Goal: Obtain resource: Download file/media

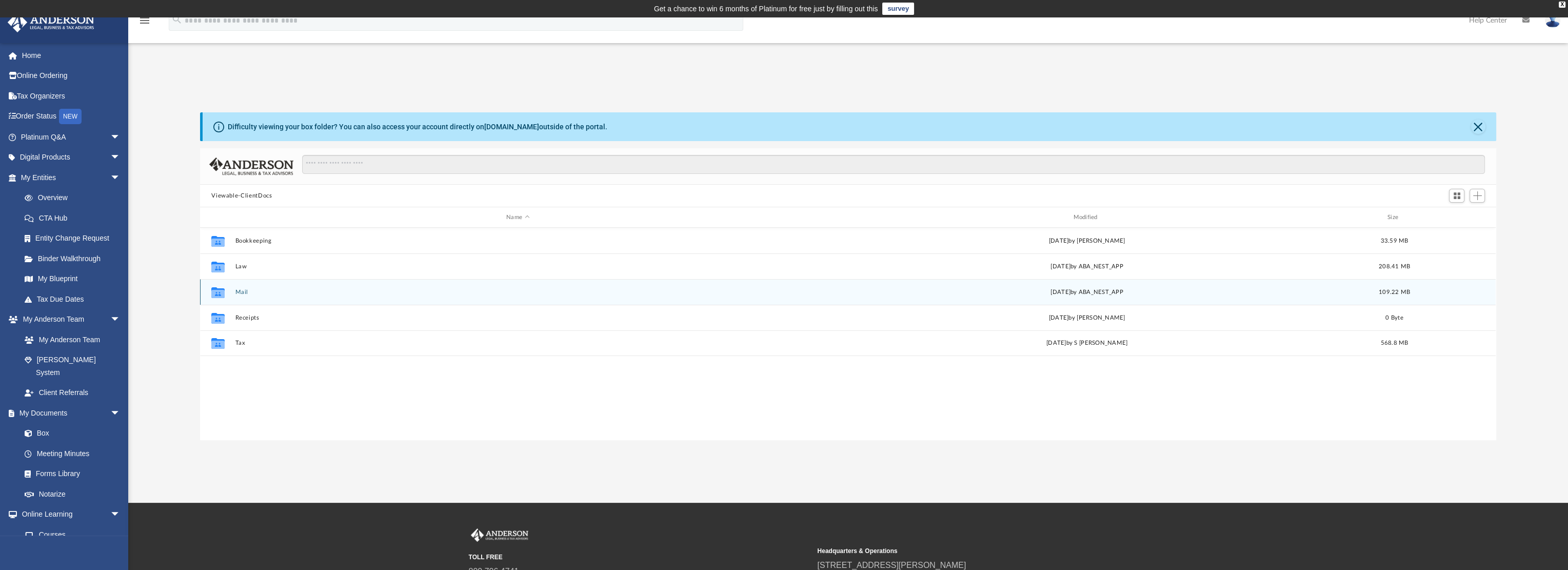
scroll to position [225, 1287]
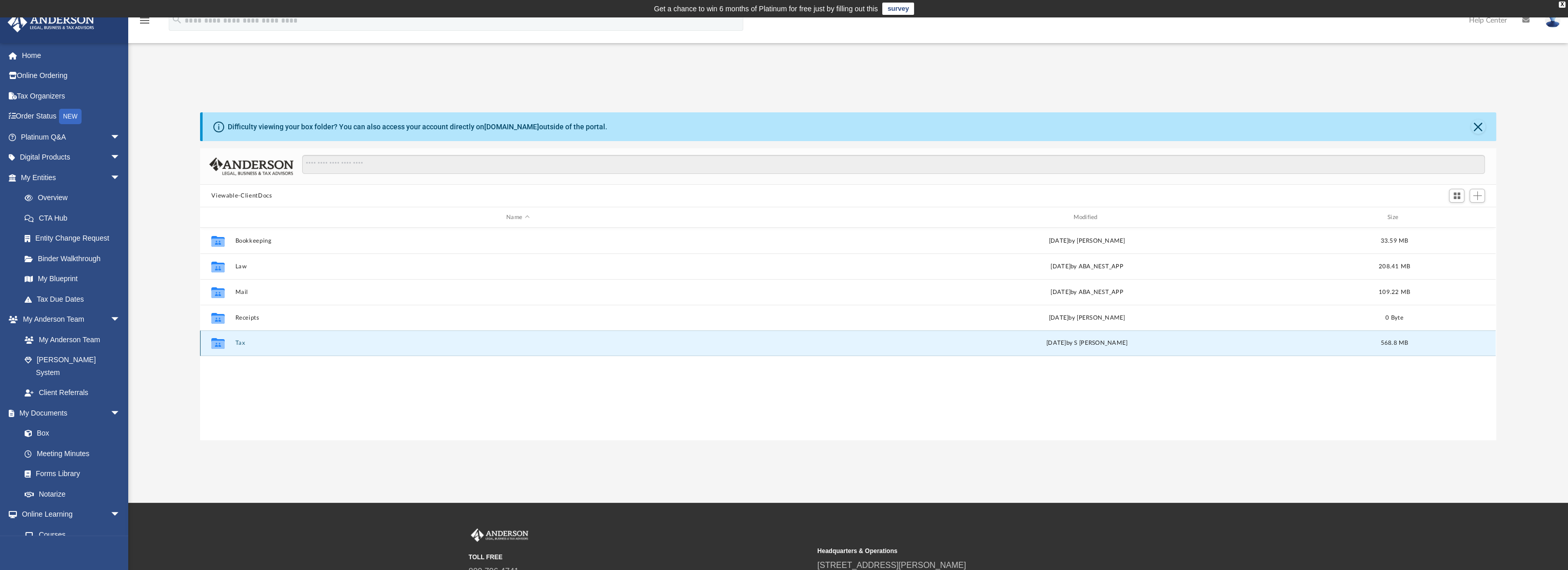
click at [240, 345] on button "Tax" at bounding box center [518, 342] width 565 height 6
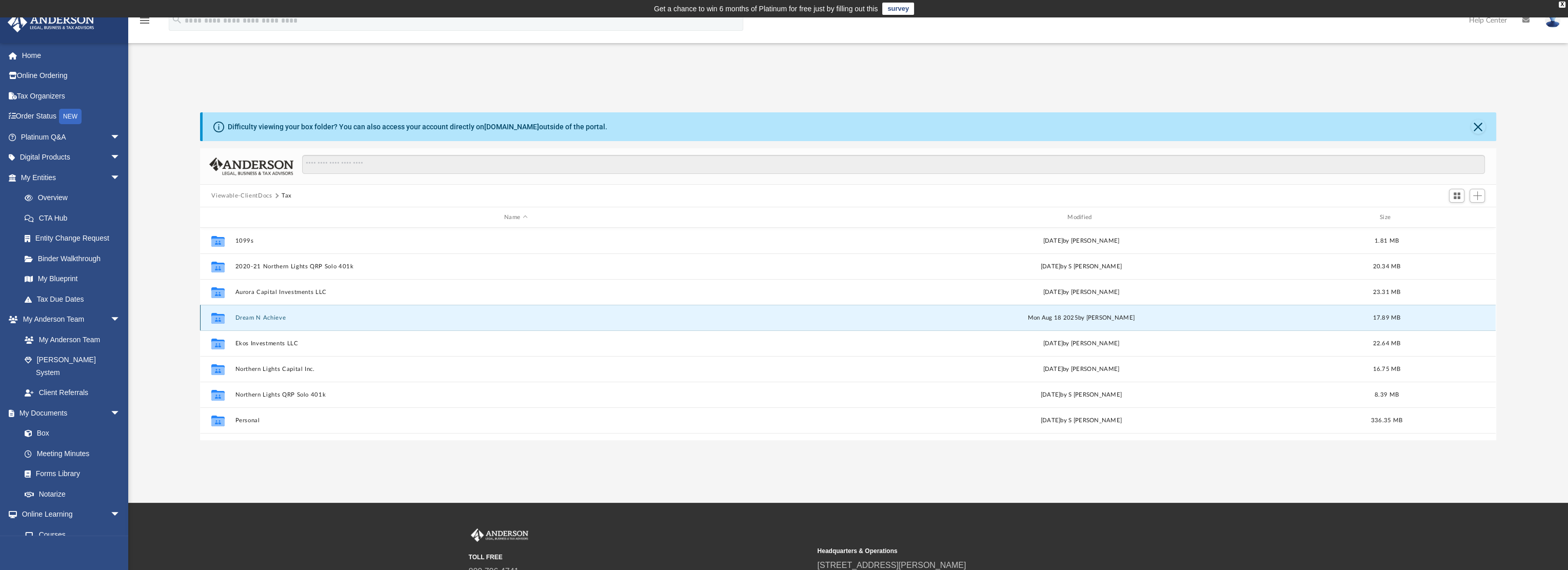
click at [267, 317] on button "Dream N Achieve" at bounding box center [516, 317] width 561 height 6
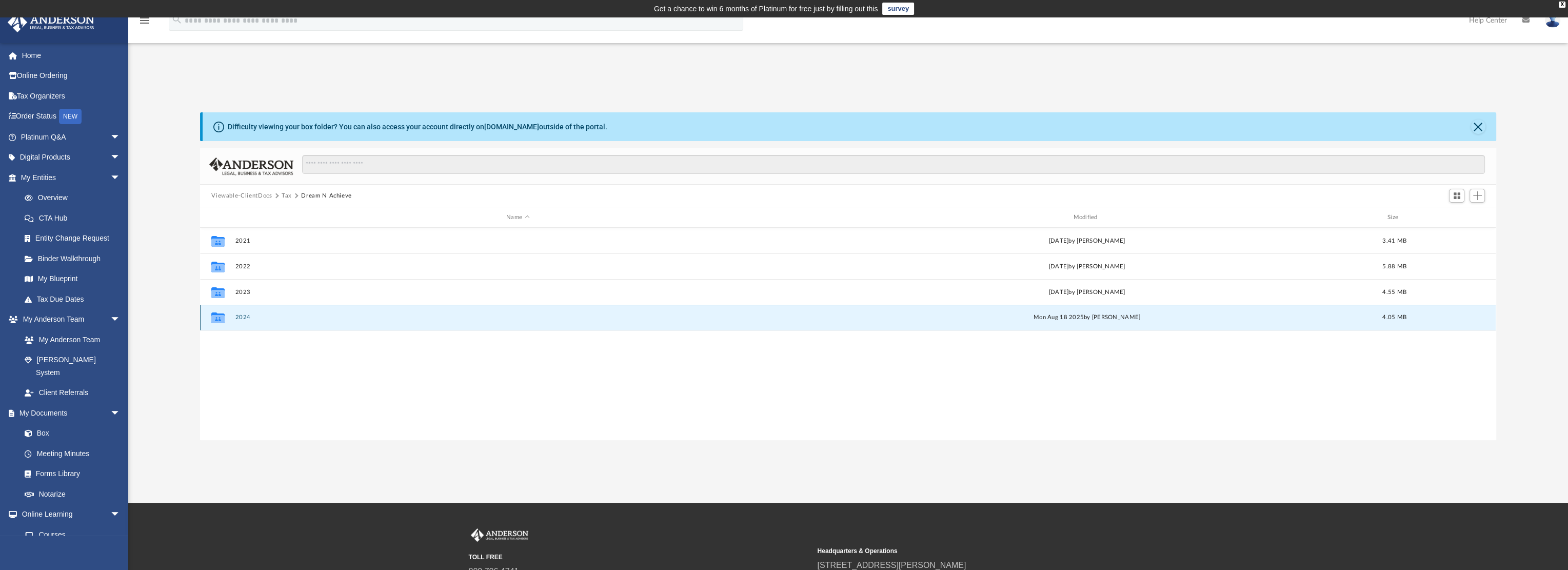
click at [245, 319] on button "2024" at bounding box center [518, 317] width 565 height 6
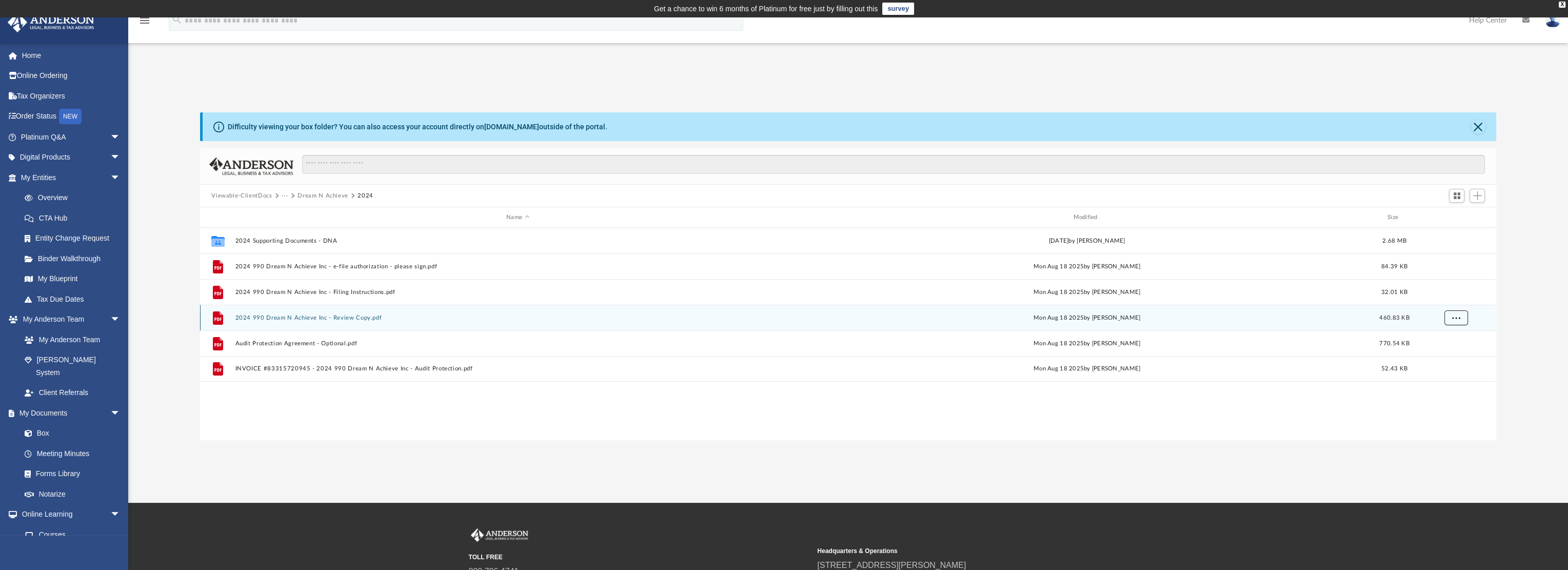
click at [1457, 317] on span "More options" at bounding box center [1456, 317] width 9 height 6
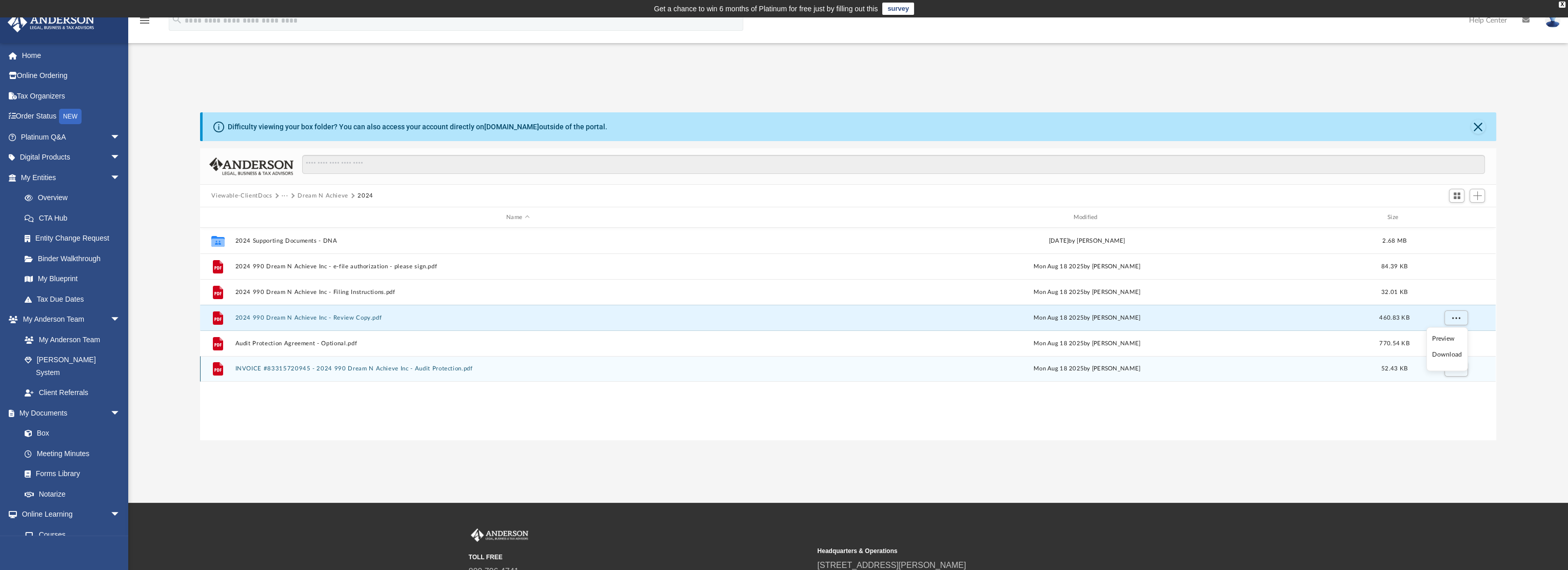
click at [1447, 356] on li "Download" at bounding box center [1447, 355] width 30 height 11
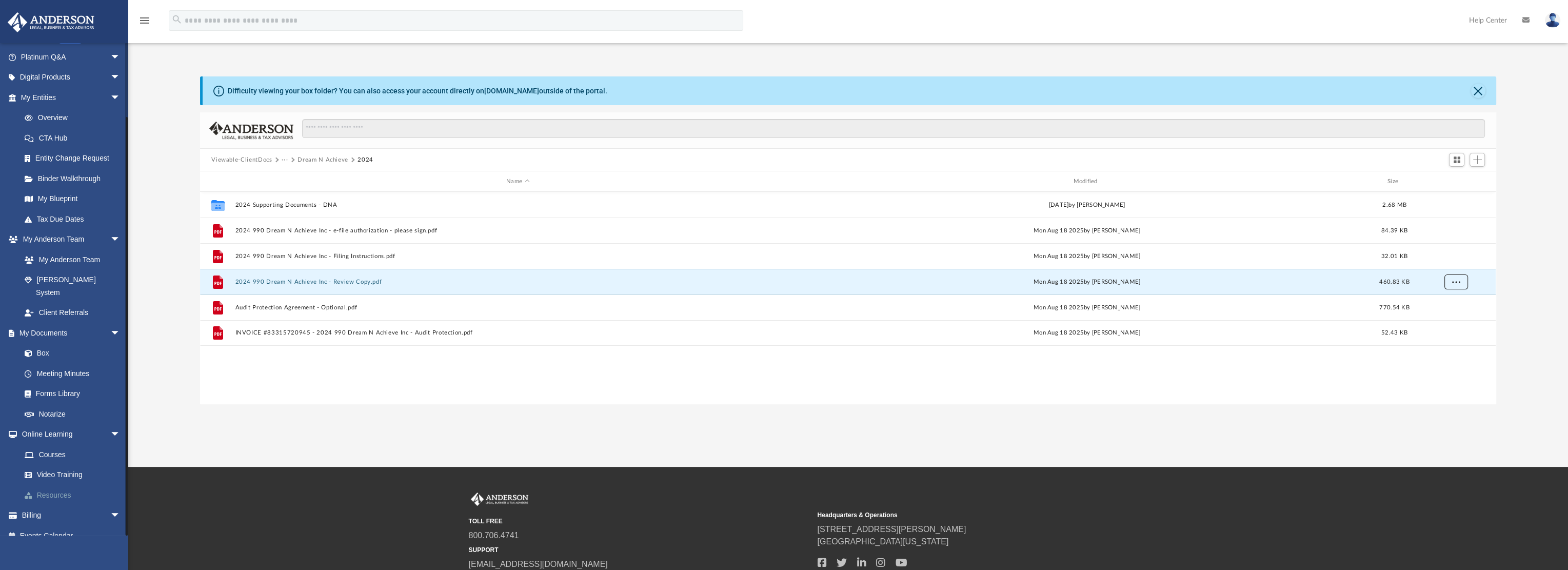
scroll to position [103, 0]
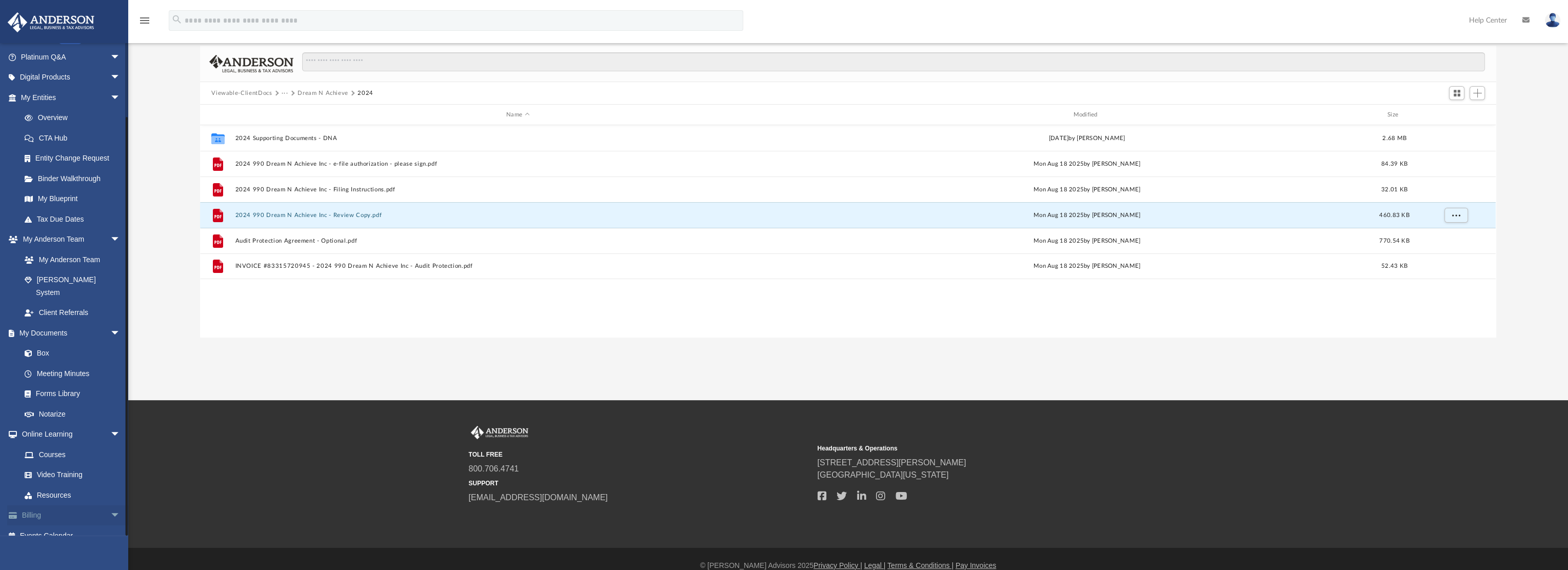
click at [111, 506] on span "arrow_drop_down" at bounding box center [121, 516] width 21 height 21
click at [82, 506] on link "Manage Payments" at bounding box center [75, 516] width 121 height 21
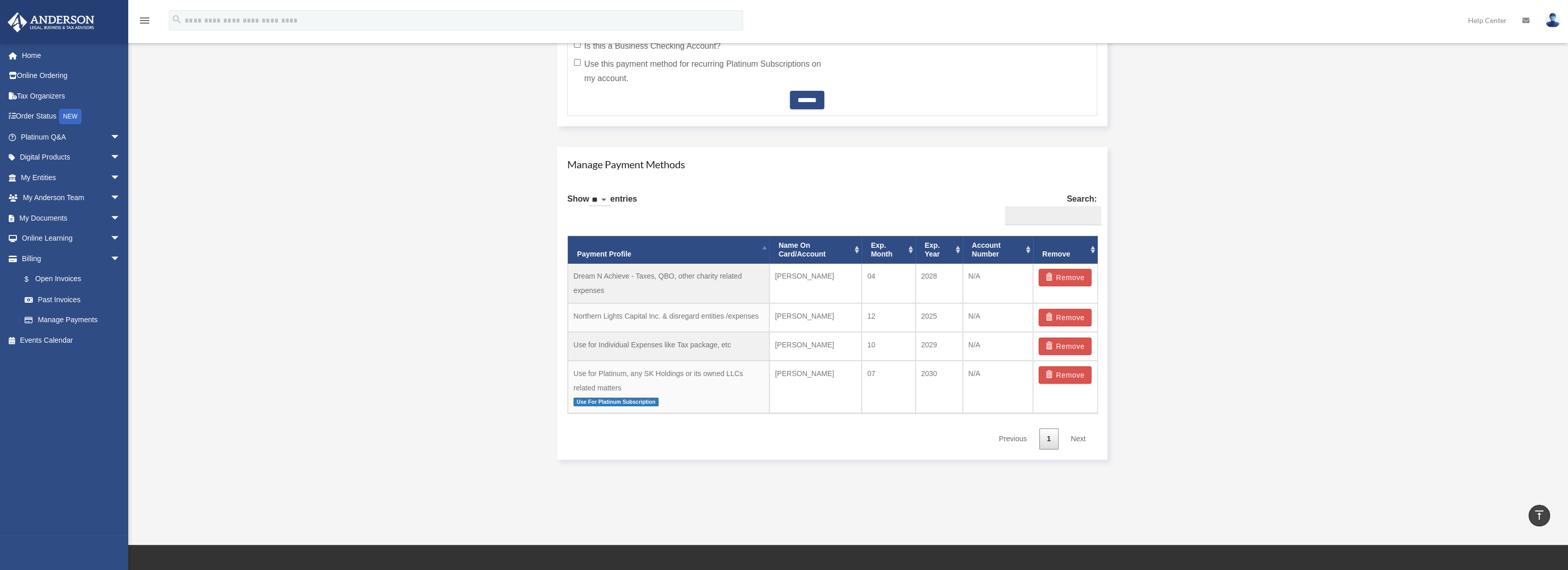
scroll to position [564, 0]
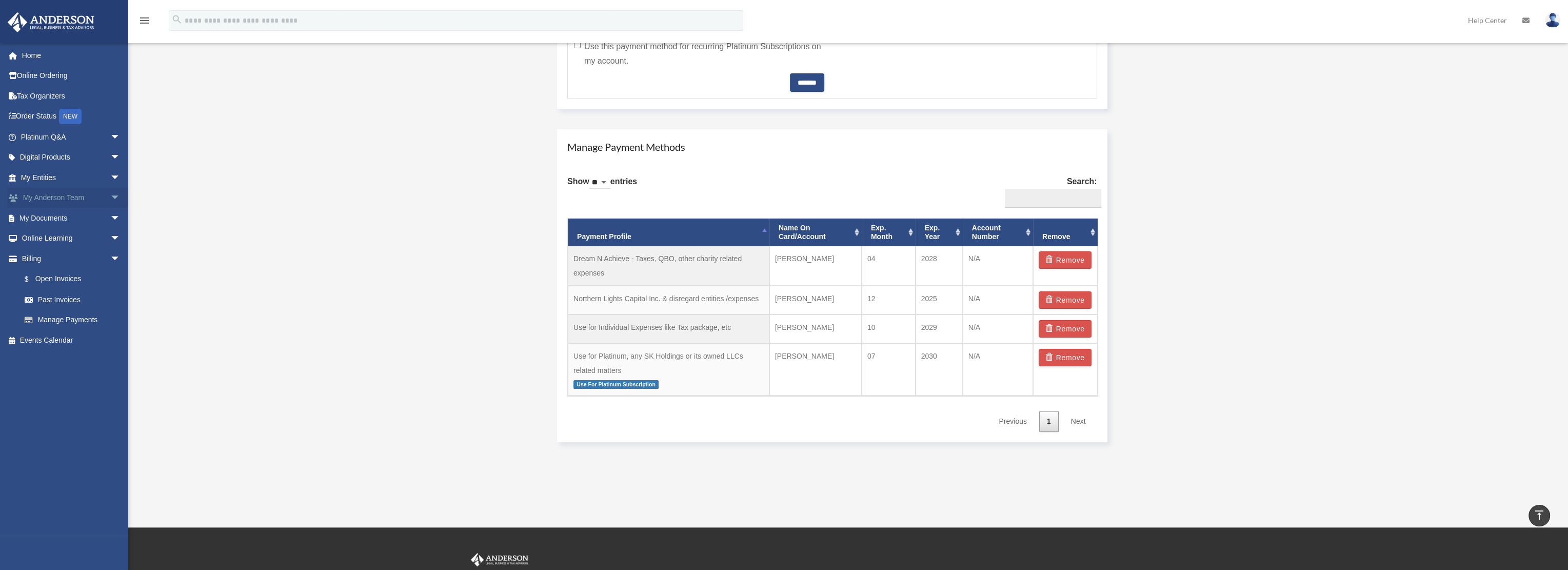
click at [111, 196] on span "arrow_drop_down" at bounding box center [121, 198] width 21 height 21
click at [111, 273] on span "arrow_drop_down" at bounding box center [121, 279] width 21 height 21
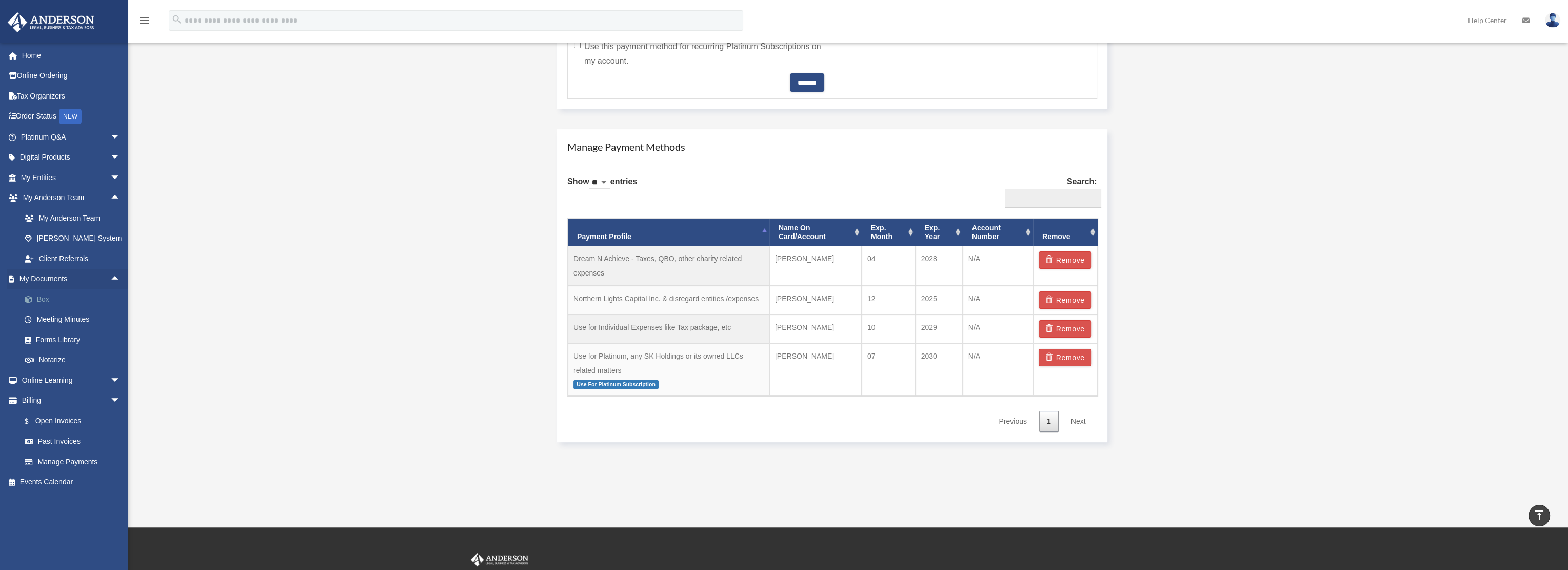
click at [51, 302] on link "Box" at bounding box center [75, 299] width 121 height 21
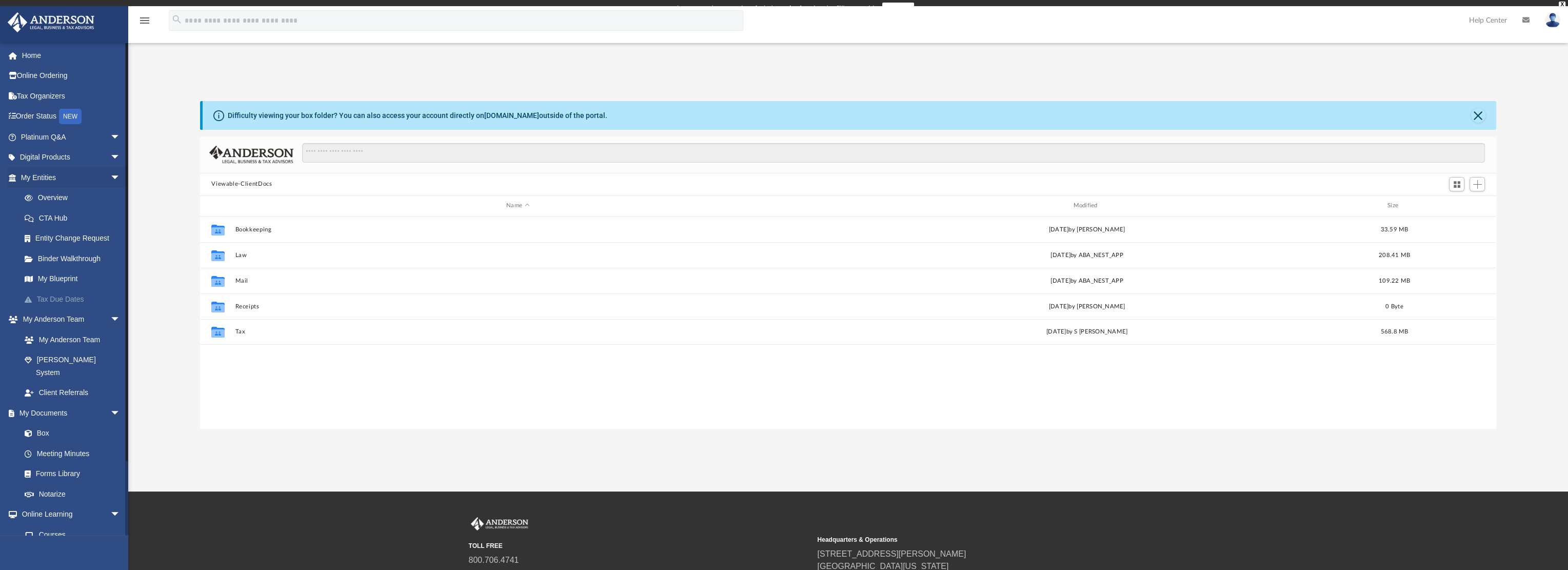
scroll to position [225, 1287]
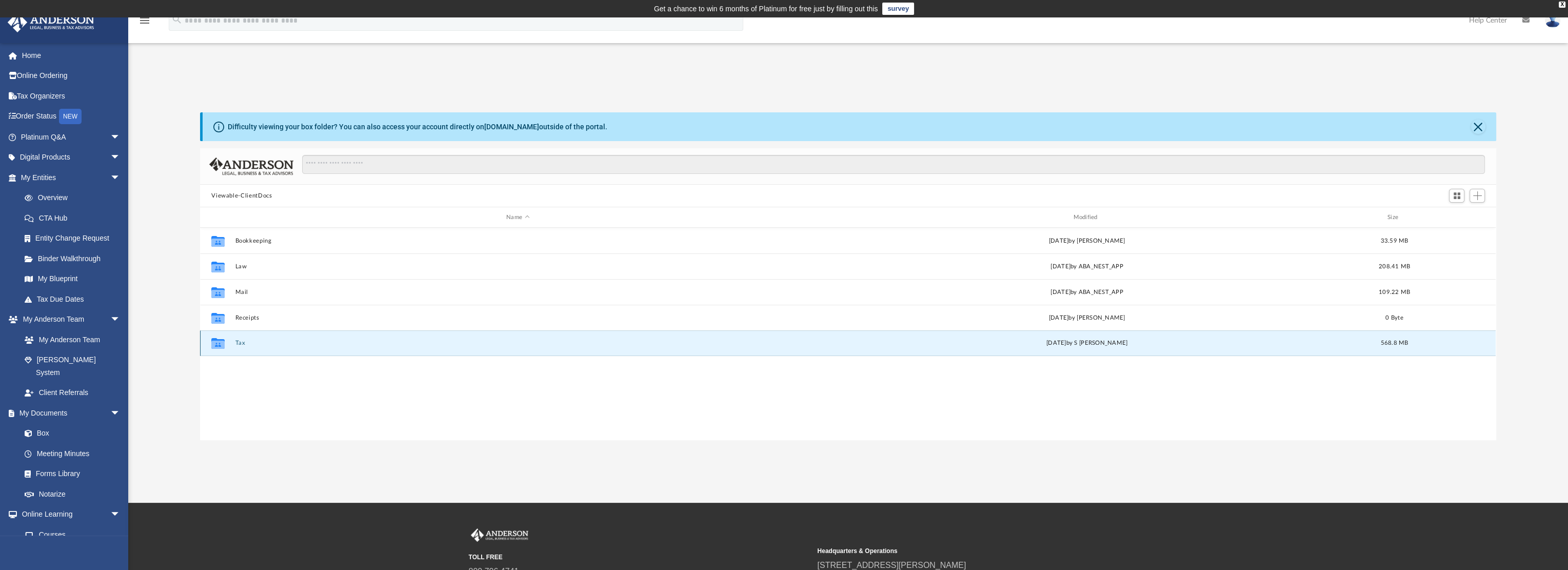
click at [244, 345] on button "Tax" at bounding box center [518, 342] width 565 height 6
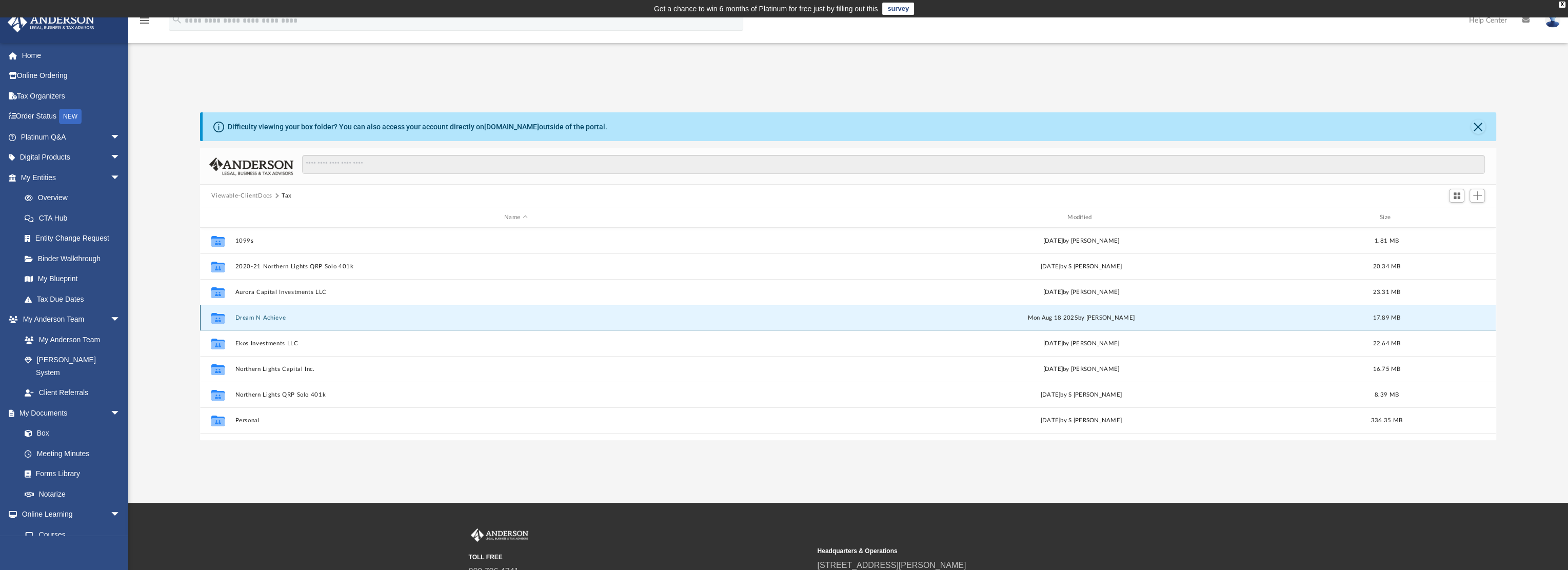
click at [262, 316] on button "Dream N Achieve" at bounding box center [516, 317] width 561 height 6
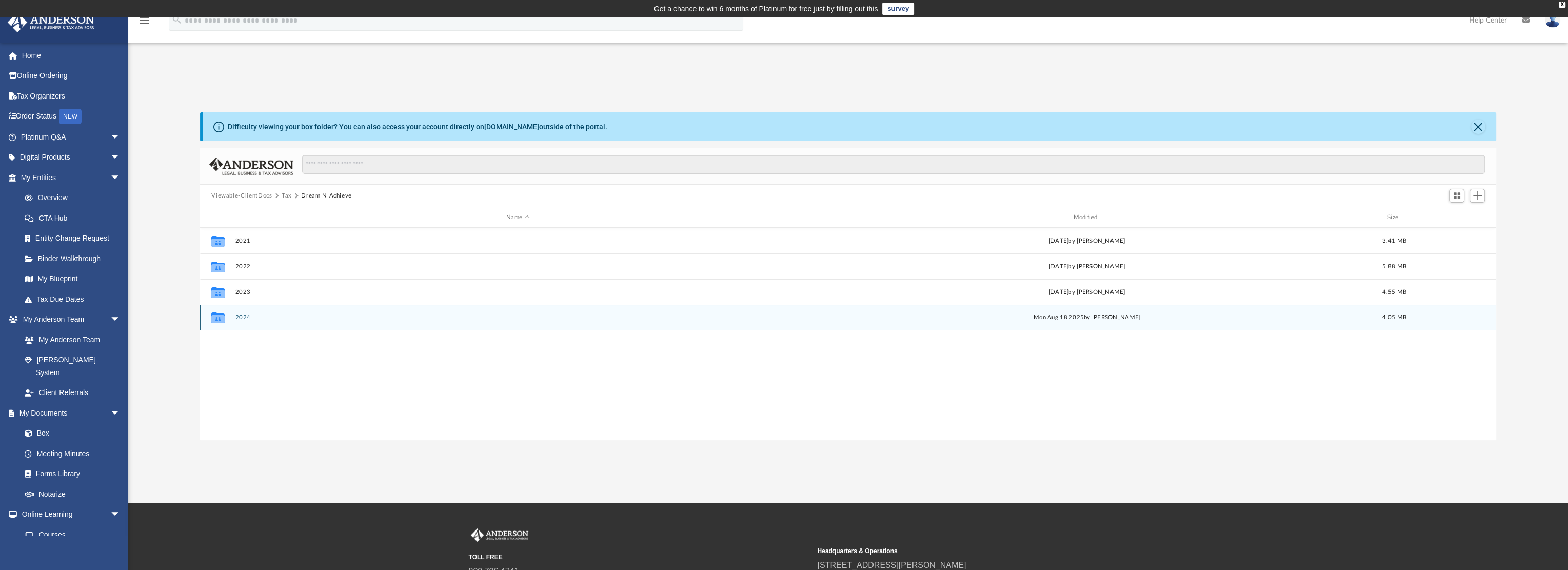
click at [244, 316] on button "2024" at bounding box center [518, 317] width 565 height 6
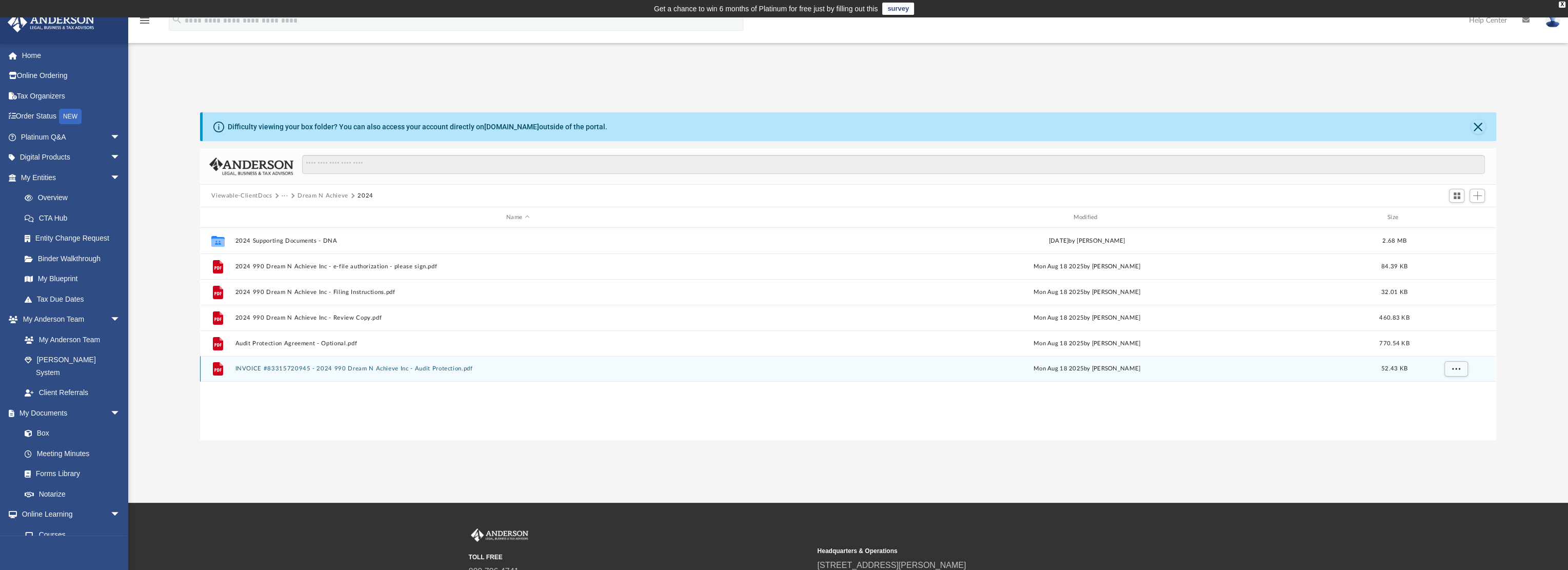
click at [288, 367] on button "INVOICE #83315720945 - 2024 990 Dream N Achieve Inc - Audit Protection.pdf" at bounding box center [518, 368] width 565 height 6
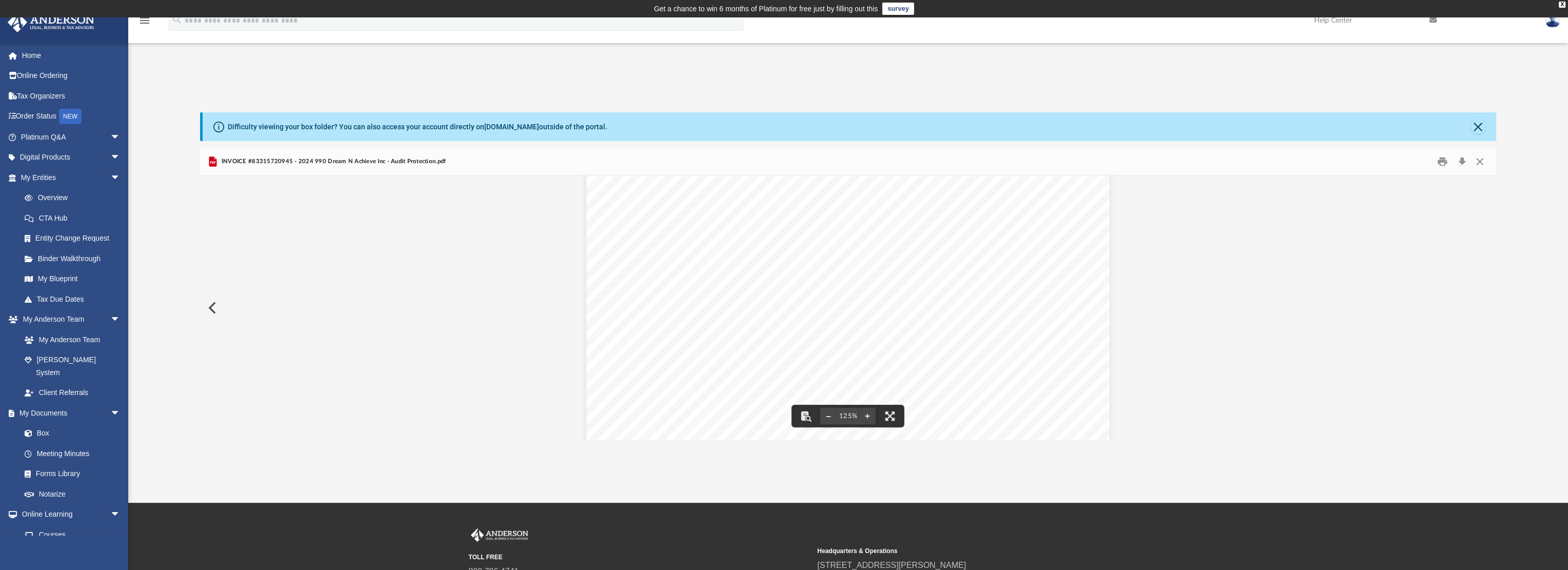
scroll to position [154, 0]
